Goal: Task Accomplishment & Management: Complete application form

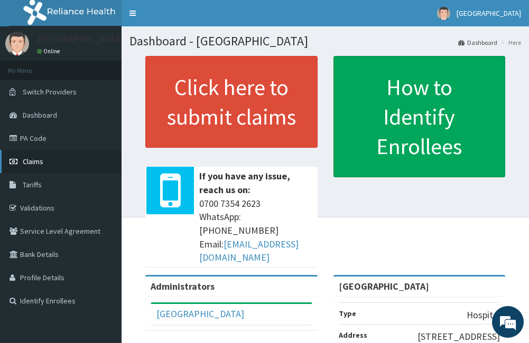
click at [67, 164] on link "Claims" at bounding box center [61, 161] width 122 height 23
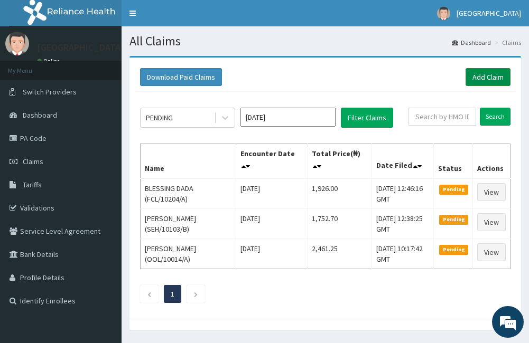
click at [503, 72] on link "Add Claim" at bounding box center [488, 77] width 45 height 18
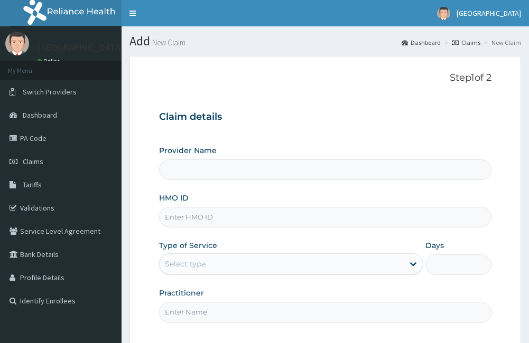
click at [226, 216] on input "HMO ID" at bounding box center [325, 217] width 332 height 21
type input "[GEOGRAPHIC_DATA]"
type input "FMC/11383/A"
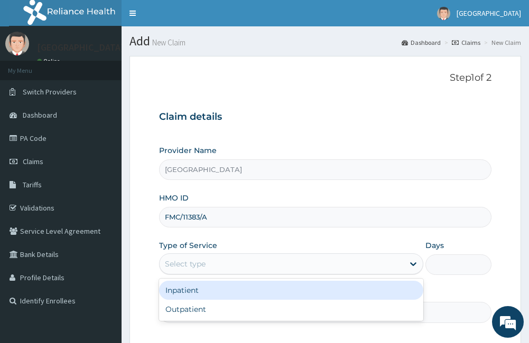
click at [272, 266] on div "Select type" at bounding box center [282, 264] width 244 height 17
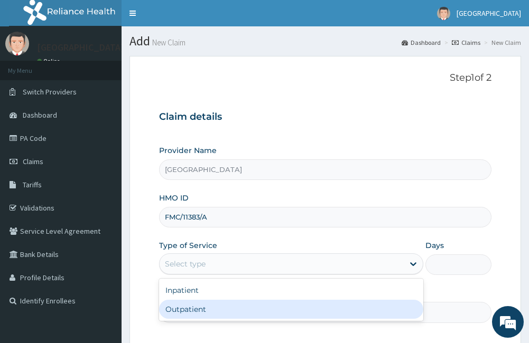
click at [276, 314] on div "Outpatient" at bounding box center [291, 309] width 264 height 19
type input "1"
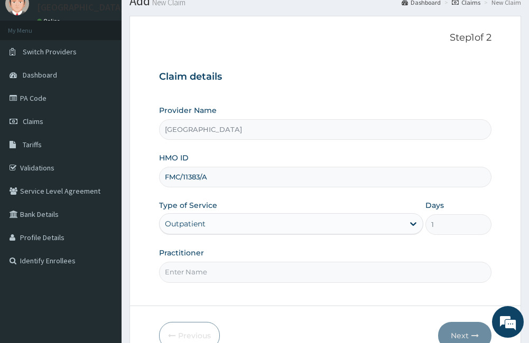
scroll to position [98, 0]
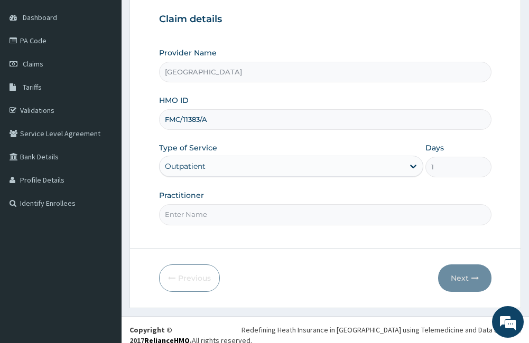
click at [333, 205] on input "Practitioner" at bounding box center [325, 215] width 332 height 21
type input "[PERSON_NAME]"
click at [462, 271] on button "Next" at bounding box center [464, 278] width 53 height 27
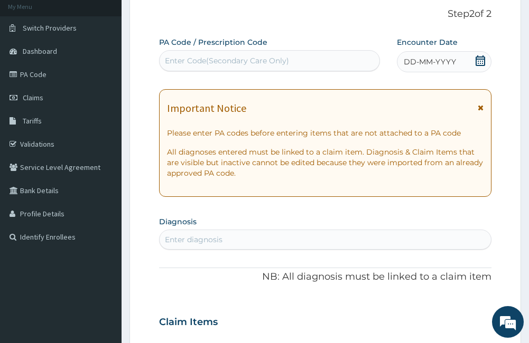
scroll to position [0, 0]
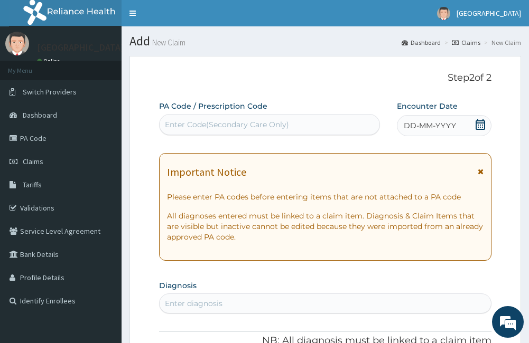
click at [481, 171] on icon at bounding box center [481, 171] width 6 height 7
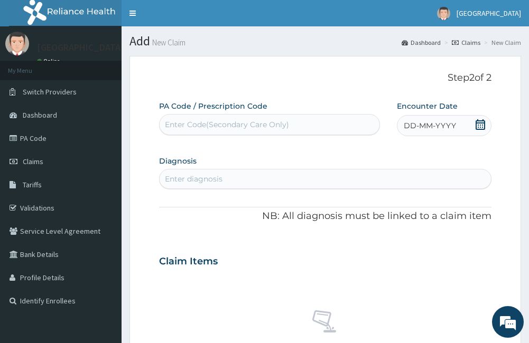
click at [482, 132] on span at bounding box center [480, 125] width 11 height 13
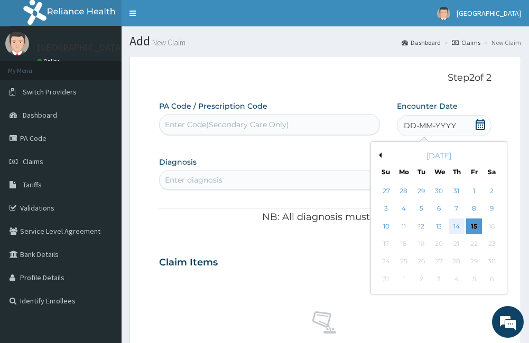
click at [462, 230] on div "14" at bounding box center [457, 227] width 16 height 16
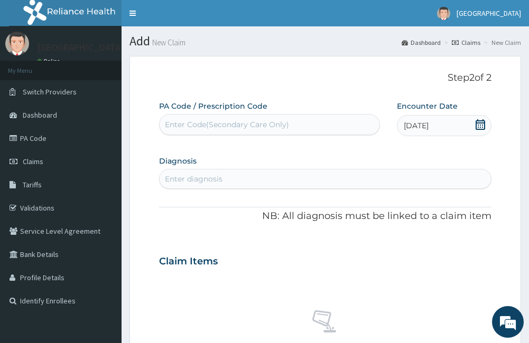
click at [204, 176] on div "Enter diagnosis" at bounding box center [194, 179] width 58 height 11
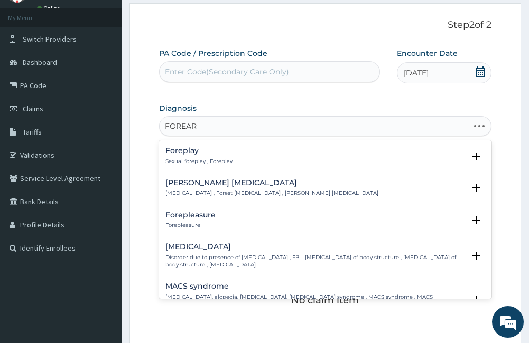
type input "FOREARM"
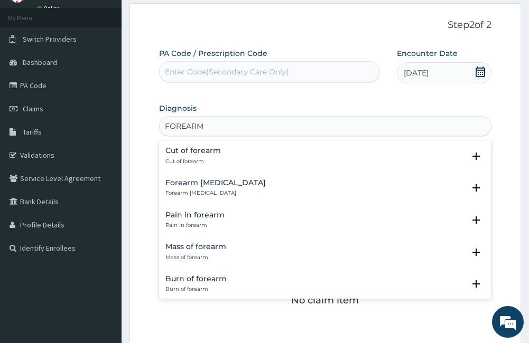
click at [224, 218] on div "Pain in forearm Pain in forearm" at bounding box center [324, 220] width 319 height 18
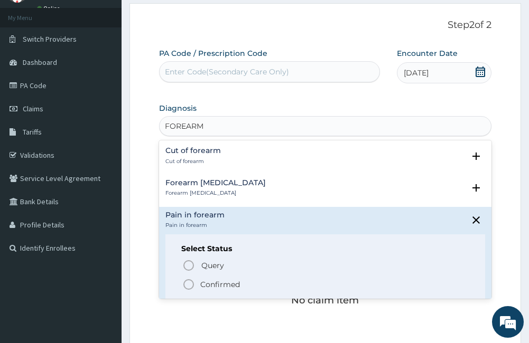
click at [222, 286] on p "Confirmed" at bounding box center [220, 285] width 40 height 11
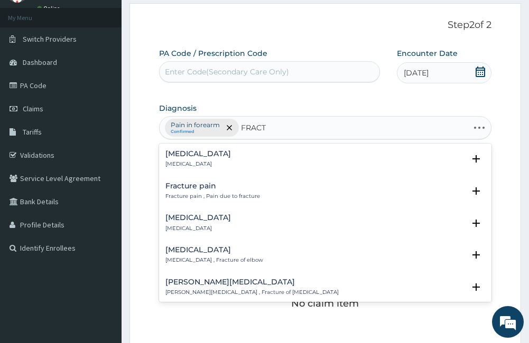
type input "FRACTU"
click at [208, 159] on div "[MEDICAL_DATA] [MEDICAL_DATA]" at bounding box center [198, 159] width 66 height 18
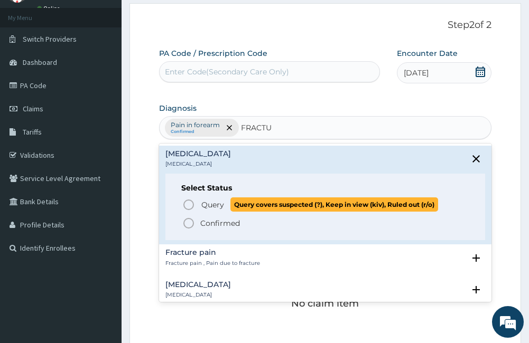
click at [217, 204] on span "Query" at bounding box center [212, 205] width 23 height 11
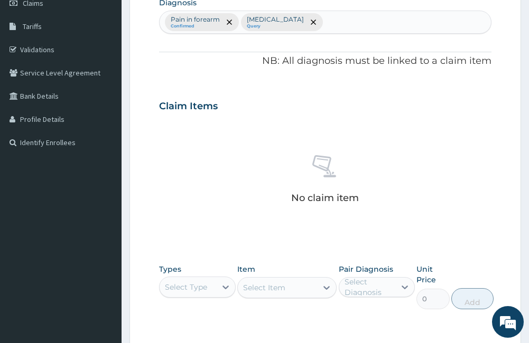
scroll to position [211, 0]
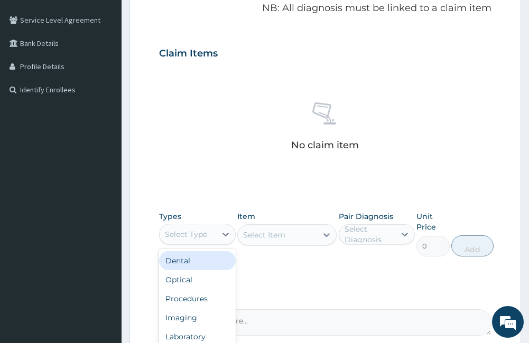
click at [215, 236] on div "Select Type" at bounding box center [188, 234] width 56 height 17
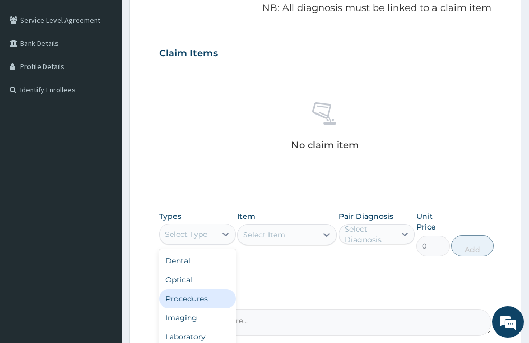
click at [175, 300] on div "Procedures" at bounding box center [197, 299] width 76 height 19
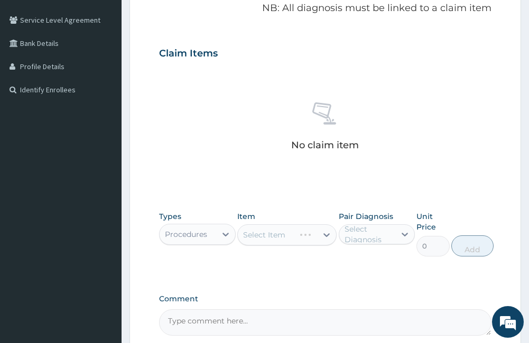
click at [289, 242] on div "Select Item" at bounding box center [286, 235] width 99 height 21
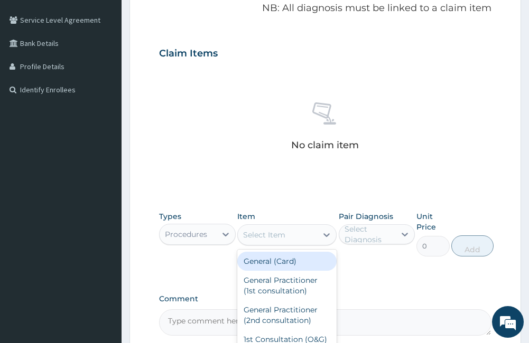
click at [302, 231] on div "Select Item" at bounding box center [277, 235] width 79 height 17
click at [318, 261] on div "General (Card)" at bounding box center [286, 261] width 99 height 19
type input "500"
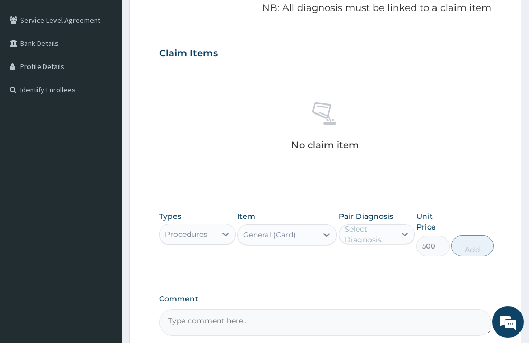
click at [386, 225] on div "Select Diagnosis" at bounding box center [377, 235] width 76 height 20
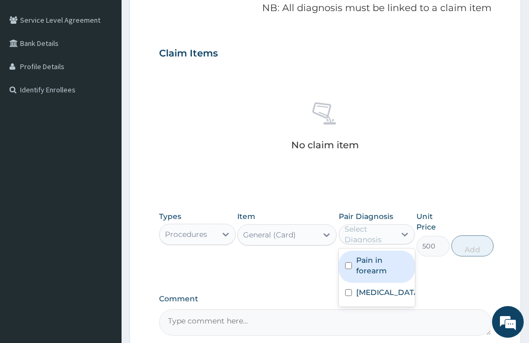
drag, startPoint x: 399, startPoint y: 269, endPoint x: 401, endPoint y: 279, distance: 10.2
click at [400, 269] on label "Pain in forearm" at bounding box center [382, 265] width 52 height 21
checkbox input "true"
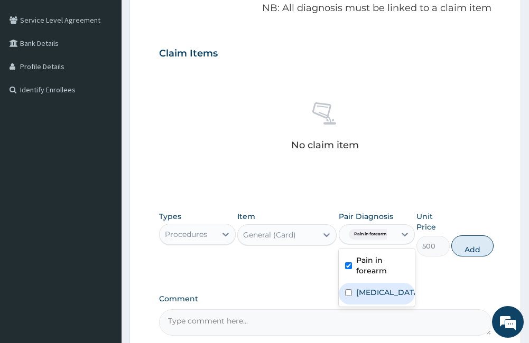
click at [402, 297] on label "[MEDICAL_DATA]" at bounding box center [387, 292] width 63 height 11
checkbox input "true"
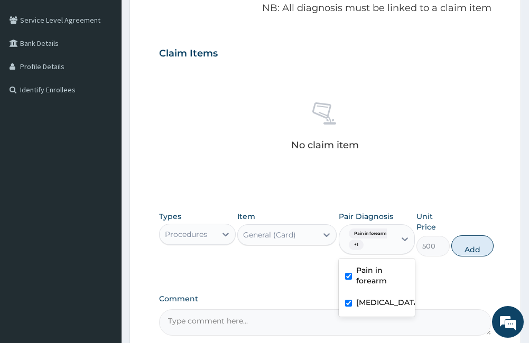
drag, startPoint x: 476, startPoint y: 255, endPoint x: 383, endPoint y: 250, distance: 92.6
click at [476, 254] on button "Add" at bounding box center [472, 246] width 42 height 21
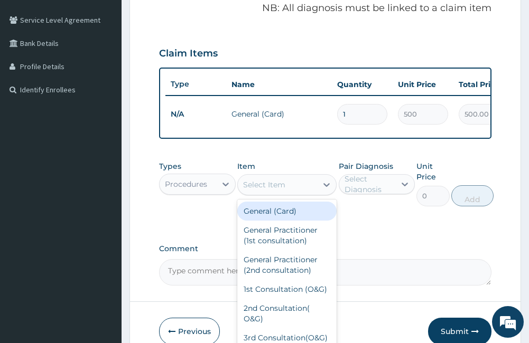
click at [290, 193] on div "Select Item" at bounding box center [277, 184] width 79 height 17
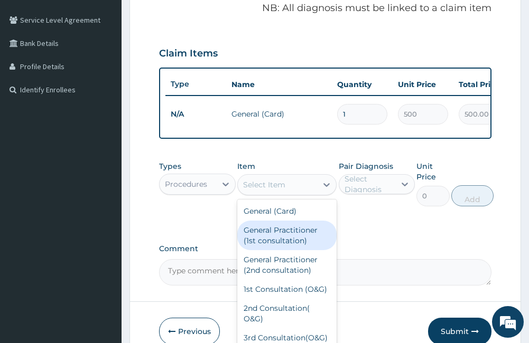
click at [285, 250] on div "General Practitioner (1st consultation)" at bounding box center [286, 236] width 99 height 30
type input "1500"
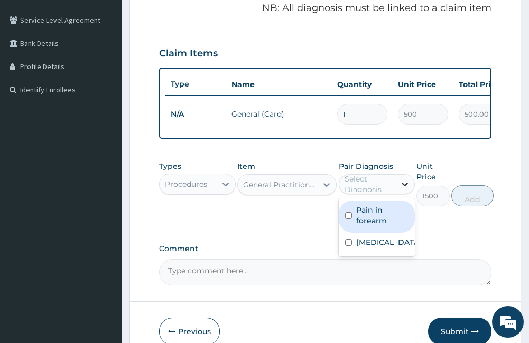
click at [402, 190] on icon at bounding box center [404, 184] width 11 height 11
click at [398, 217] on label "Pain in forearm" at bounding box center [382, 215] width 52 height 21
checkbox input "true"
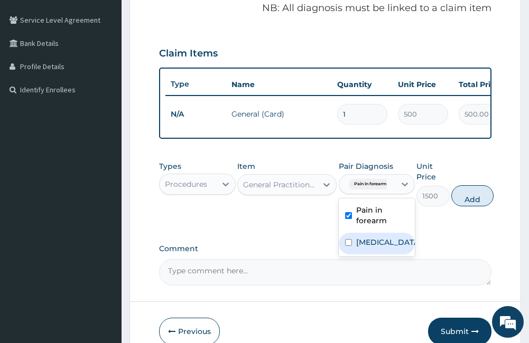
click at [389, 248] on label "[MEDICAL_DATA]" at bounding box center [387, 242] width 63 height 11
checkbox input "true"
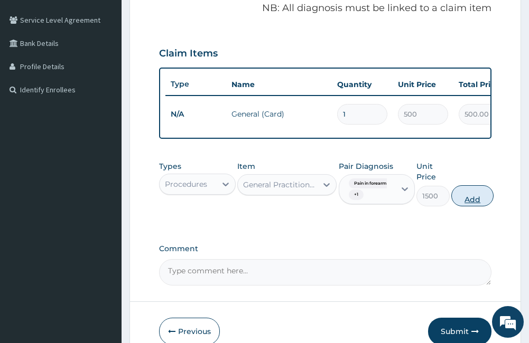
click at [461, 207] on button "Add" at bounding box center [472, 195] width 42 height 21
type input "0"
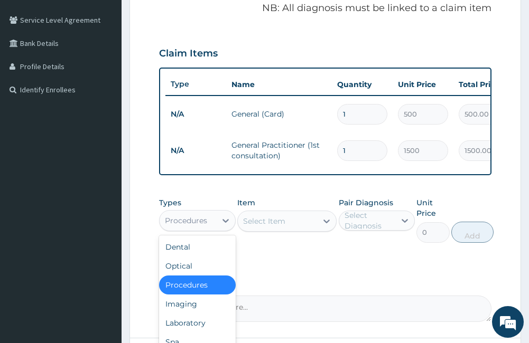
click at [206, 229] on div "Procedures" at bounding box center [188, 220] width 56 height 17
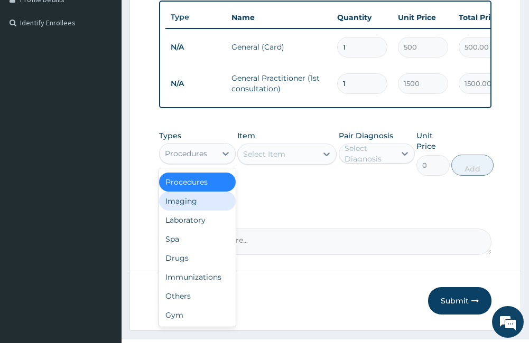
scroll to position [309, 0]
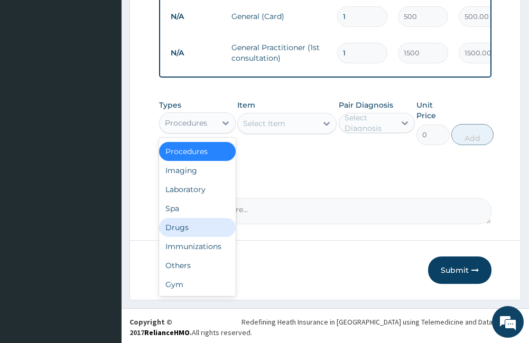
click at [205, 237] on div "Drugs" at bounding box center [197, 227] width 76 height 19
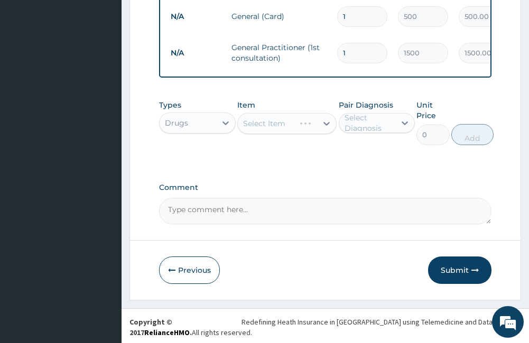
click at [280, 131] on div "Select Item" at bounding box center [286, 123] width 99 height 21
click at [282, 129] on div "Select Item" at bounding box center [264, 123] width 42 height 11
type input "DICLO"
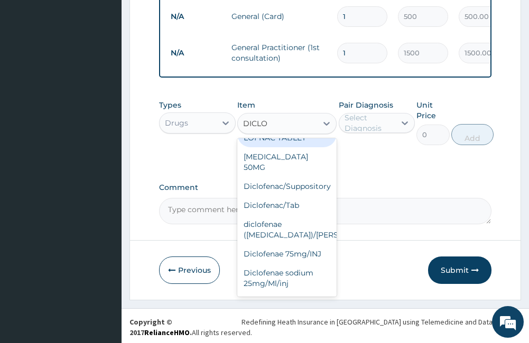
scroll to position [211, 0]
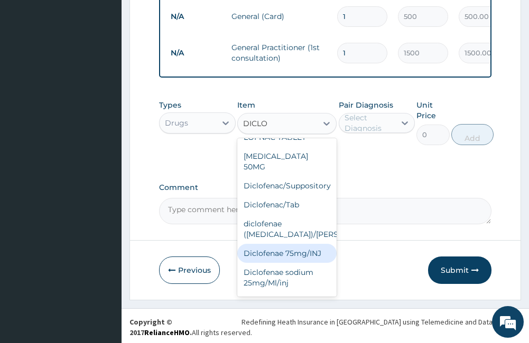
click at [299, 244] on div "Diclofenae 75mg/INJ" at bounding box center [286, 253] width 99 height 19
type input "39.38"
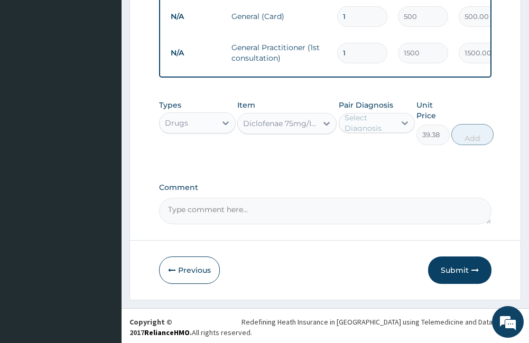
click at [278, 129] on div "Diclofenae 75mg/INJ" at bounding box center [280, 123] width 75 height 11
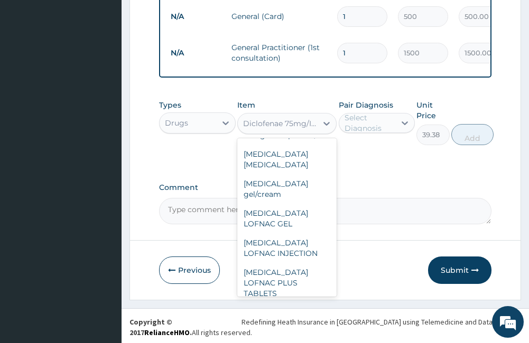
scroll to position [14961, 0]
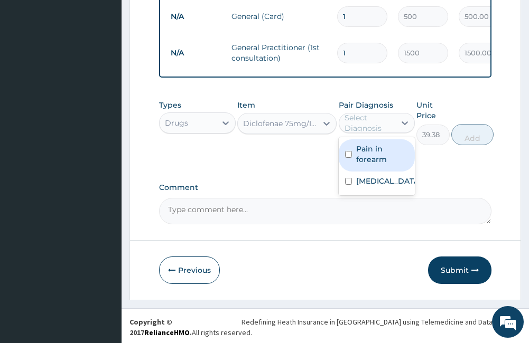
click at [390, 134] on div "Select Diagnosis" at bounding box center [370, 123] width 50 height 21
click at [377, 165] on label "Pain in forearm" at bounding box center [382, 154] width 52 height 21
checkbox input "true"
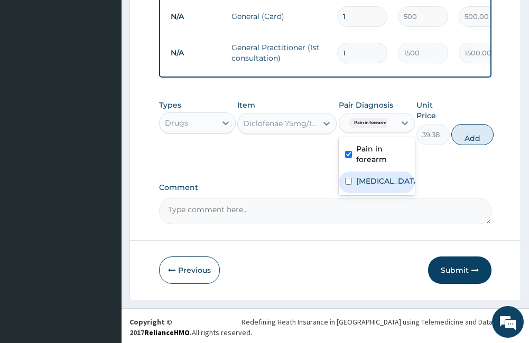
click at [377, 185] on label "[MEDICAL_DATA]" at bounding box center [387, 181] width 63 height 11
checkbox input "true"
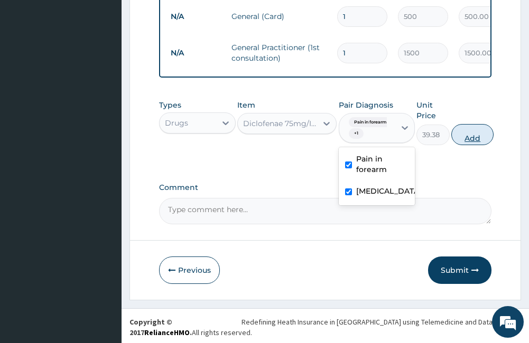
click at [471, 137] on button "Add" at bounding box center [472, 134] width 42 height 21
type input "0"
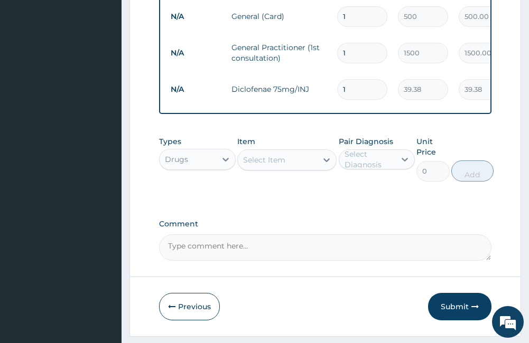
click at [273, 158] on div "Select Item" at bounding box center [286, 160] width 99 height 21
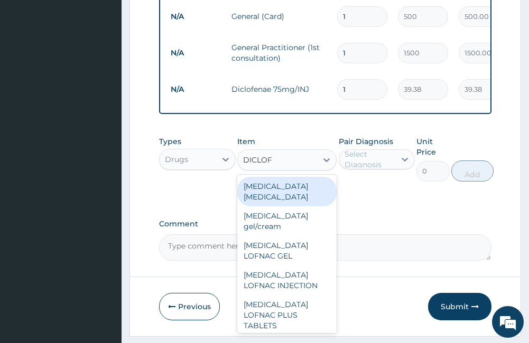
type input "DICLOFE"
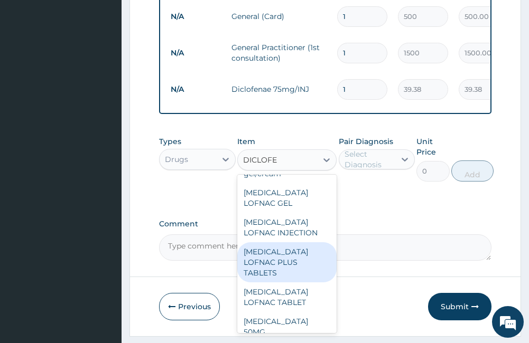
scroll to position [106, 0]
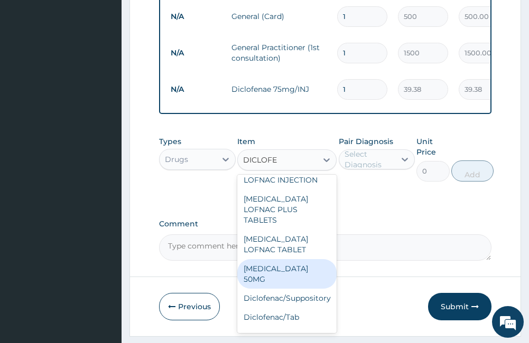
click at [304, 261] on div "[MEDICAL_DATA] 50MG" at bounding box center [286, 274] width 99 height 30
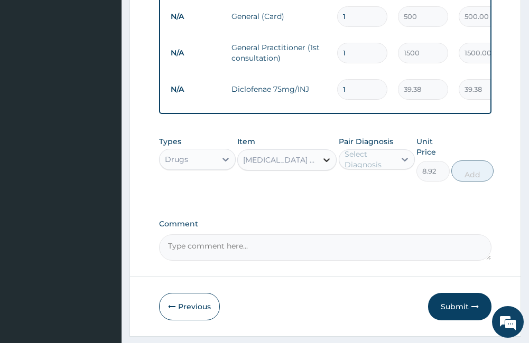
click at [322, 165] on icon at bounding box center [326, 160] width 11 height 11
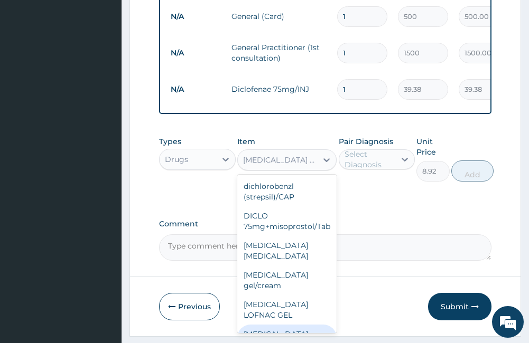
scroll to position [14878, 0]
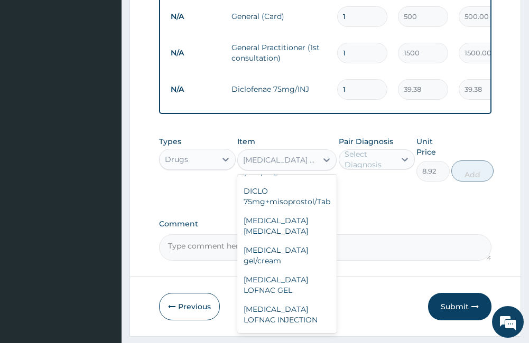
type input "15.75"
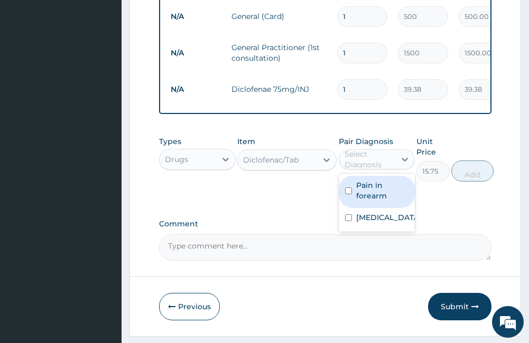
drag, startPoint x: 389, startPoint y: 165, endPoint x: 388, endPoint y: 184, distance: 19.1
click at [389, 165] on div "Select Diagnosis" at bounding box center [370, 159] width 50 height 21
drag, startPoint x: 379, startPoint y: 206, endPoint x: 384, endPoint y: 217, distance: 11.4
click at [380, 201] on label "Pain in forearm" at bounding box center [382, 190] width 52 height 21
checkbox input "true"
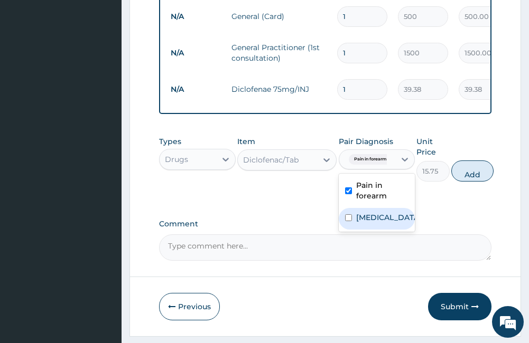
click at [384, 220] on label "[MEDICAL_DATA]" at bounding box center [387, 217] width 63 height 11
checkbox input "true"
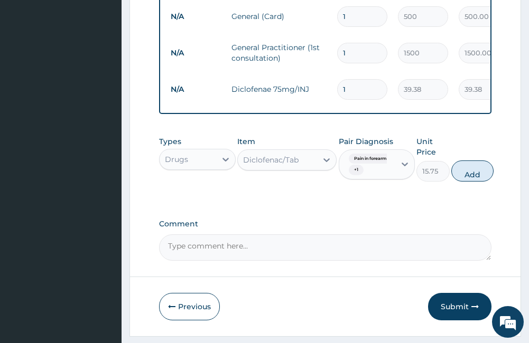
click at [471, 182] on button "Add" at bounding box center [472, 171] width 42 height 21
type input "0"
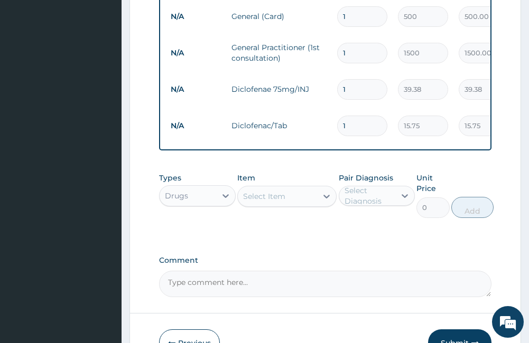
type input "10"
type input "157.50"
type input "10"
click at [312, 205] on div "Select Item" at bounding box center [277, 196] width 79 height 17
type input "CHY"
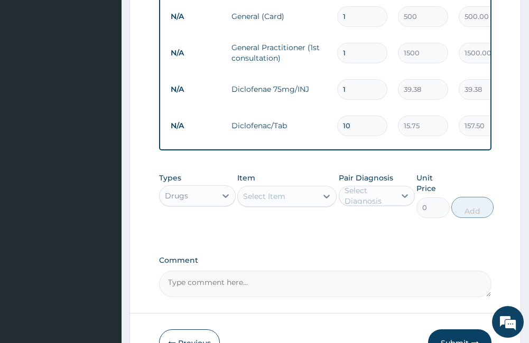
click at [304, 203] on div "Select Item" at bounding box center [277, 196] width 79 height 17
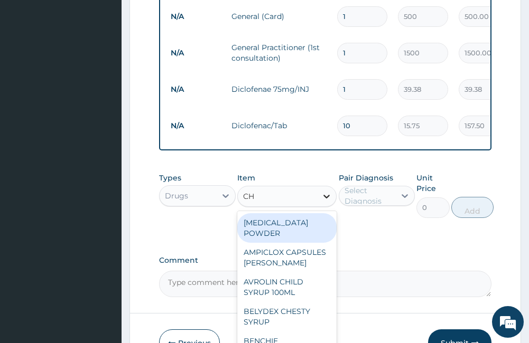
type input "CHY"
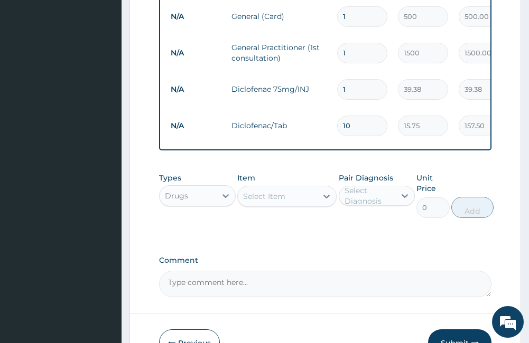
click at [313, 205] on div "Select Item" at bounding box center [277, 196] width 79 height 17
click at [262, 205] on div "Select Item" at bounding box center [277, 196] width 79 height 17
type input "CHYMORAL"
click at [304, 205] on div "Select Item" at bounding box center [277, 196] width 79 height 17
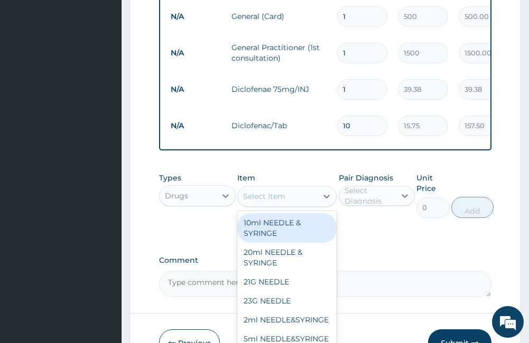
click at [304, 205] on div "Select Item" at bounding box center [277, 196] width 79 height 17
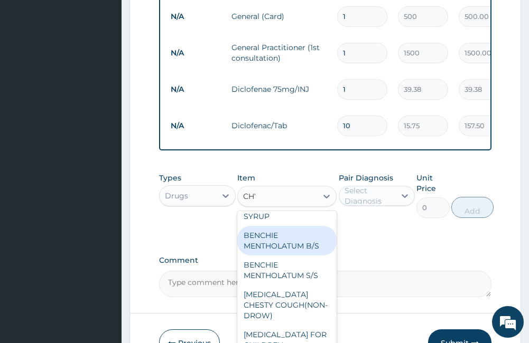
scroll to position [0, 0]
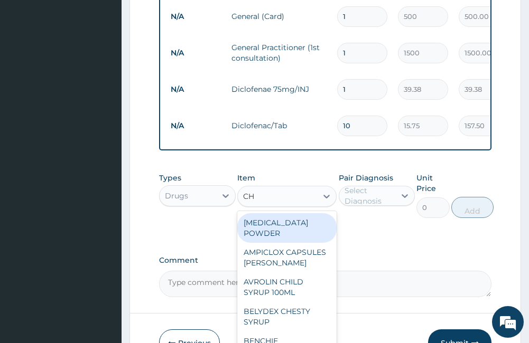
type input "C"
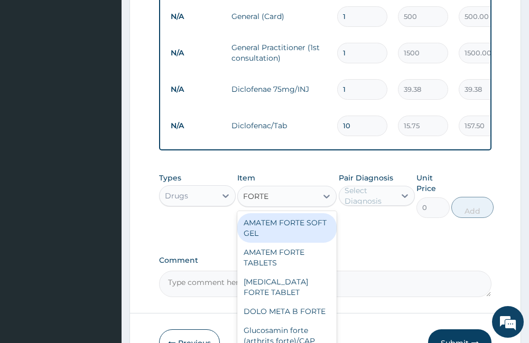
scroll to position [93, 0]
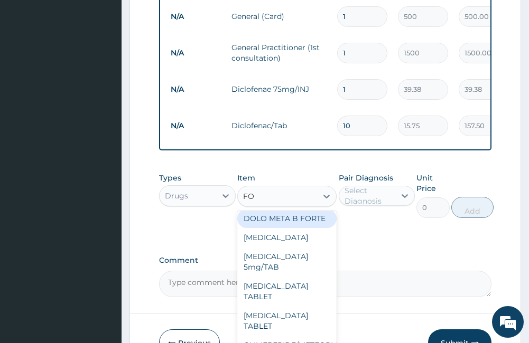
type input "F"
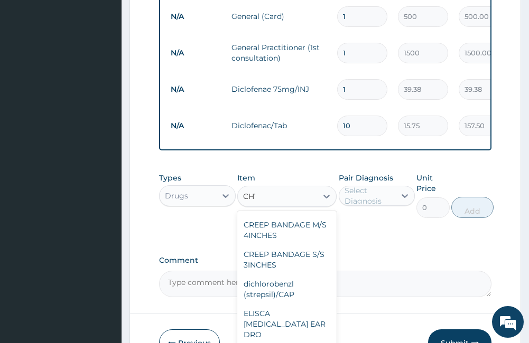
scroll to position [0, 0]
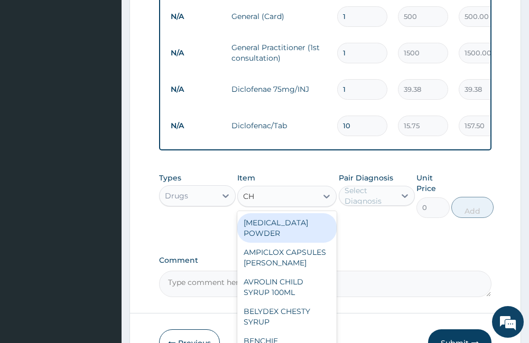
type input "C"
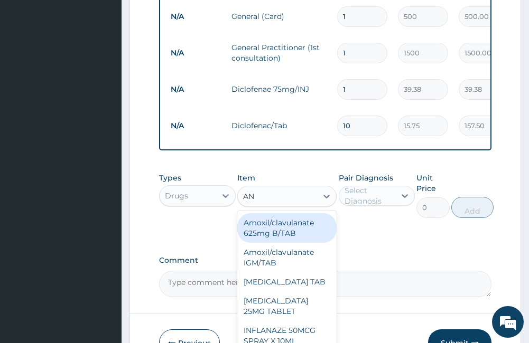
type input "A"
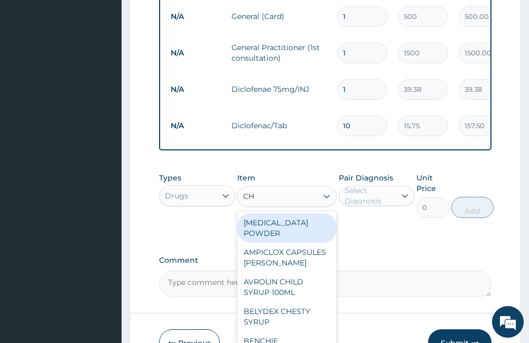
type input "C"
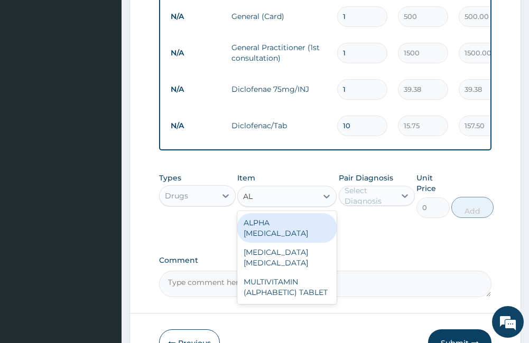
type input "A"
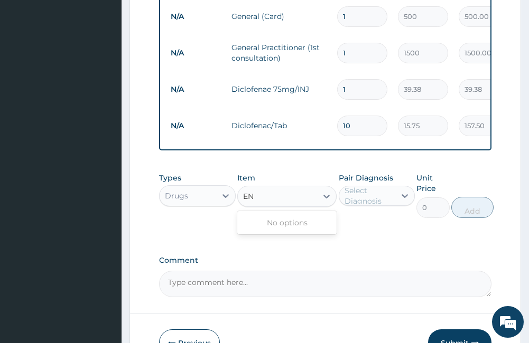
type input "E"
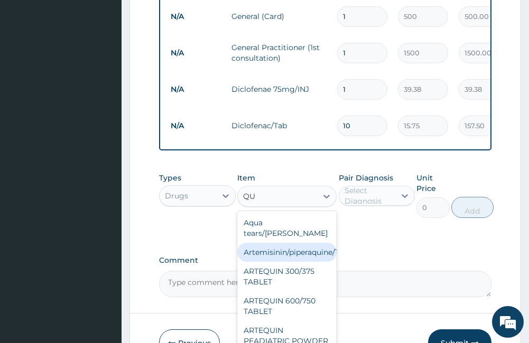
type input "Q"
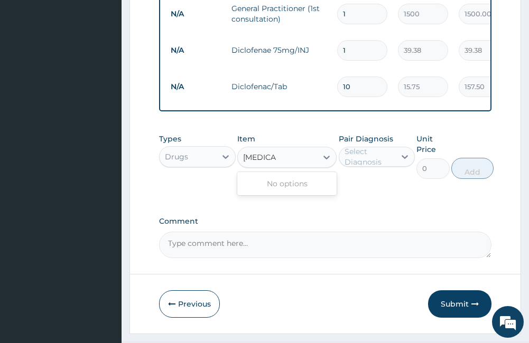
scroll to position [382, 0]
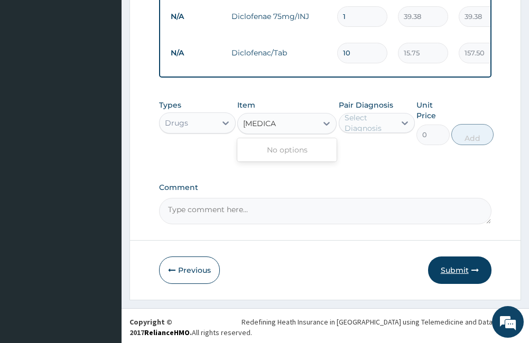
type input "[MEDICAL_DATA]"
click at [465, 283] on button "Submit" at bounding box center [459, 270] width 63 height 27
